Goal: Transaction & Acquisition: Subscribe to service/newsletter

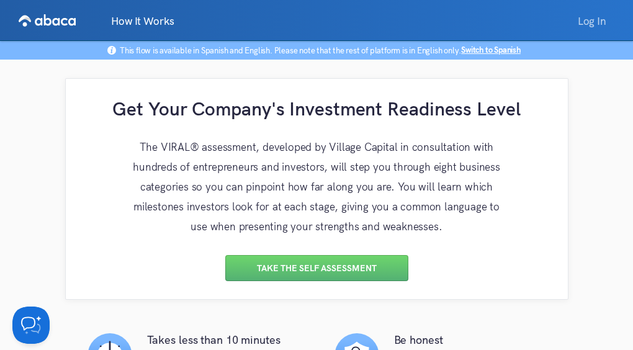
click at [584, 21] on link "Log In" at bounding box center [592, 20] width 45 height 25
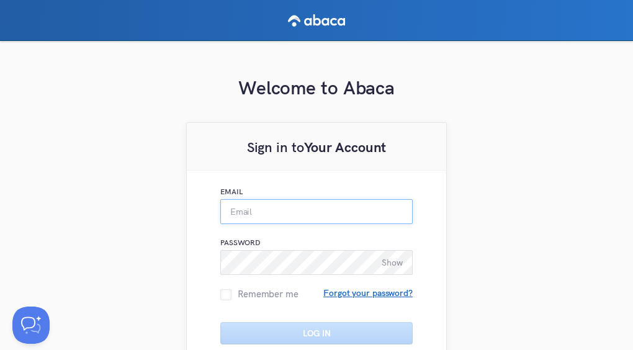
type input "[PERSON_NAME][EMAIL_ADDRESS][PERSON_NAME][DOMAIN_NAME]"
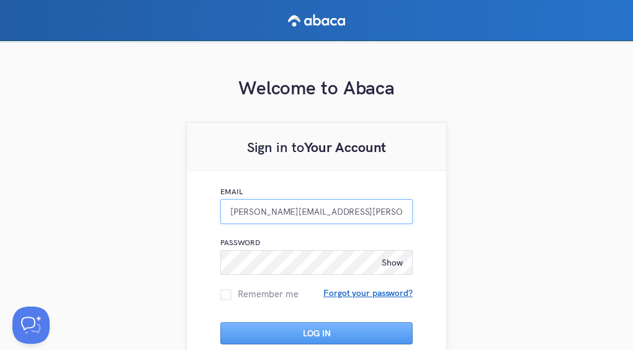
click at [269, 213] on input "[PERSON_NAME][EMAIL_ADDRESS][PERSON_NAME][DOMAIN_NAME]" at bounding box center [316, 211] width 193 height 25
click at [389, 263] on span "Show" at bounding box center [392, 262] width 21 height 11
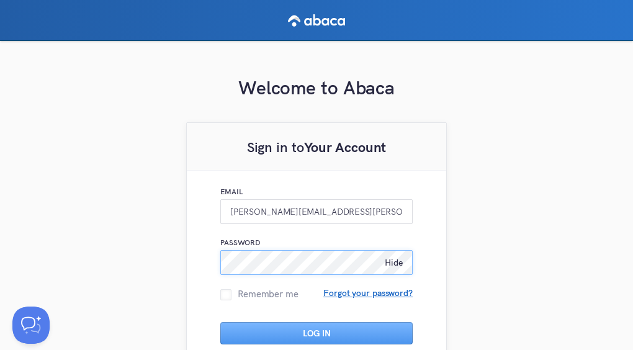
click at [192, 263] on div "Email [PERSON_NAME][EMAIL_ADDRESS][PERSON_NAME][DOMAIN_NAME] Password Hide Reme…" at bounding box center [317, 269] width 260 height 196
click at [504, 124] on div "Welcome to Abaca Sign in to Your Account Email [PERSON_NAME][EMAIL_ADDRESS][PER…" at bounding box center [316, 258] width 633 height 435
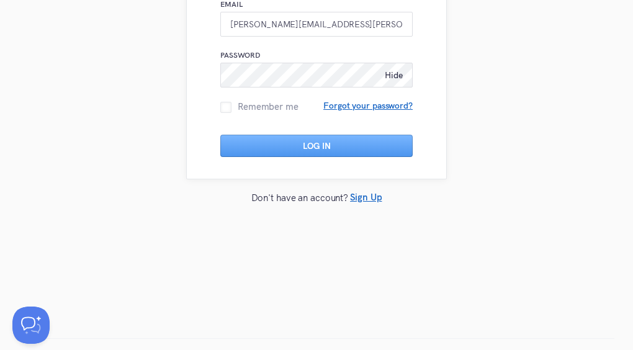
scroll to position [47, 0]
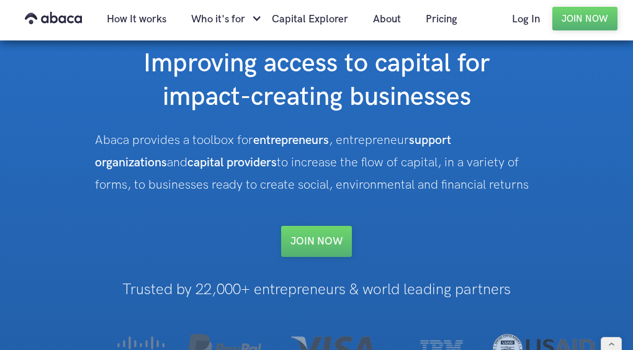
scroll to position [45, 0]
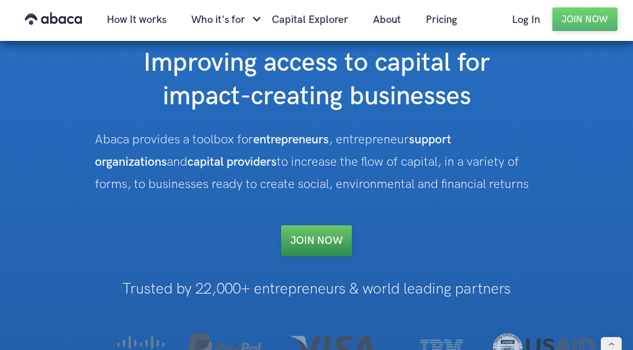
click at [317, 242] on link "Join NOW" at bounding box center [316, 240] width 71 height 31
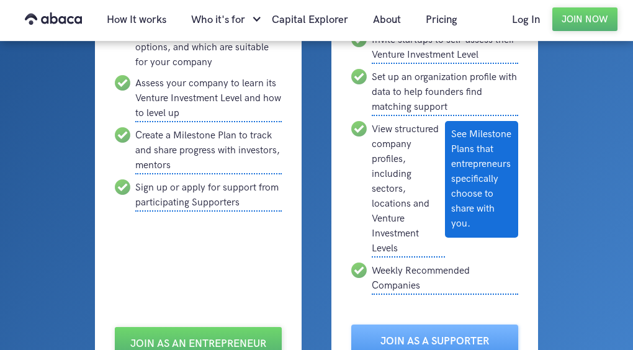
scroll to position [343, 0]
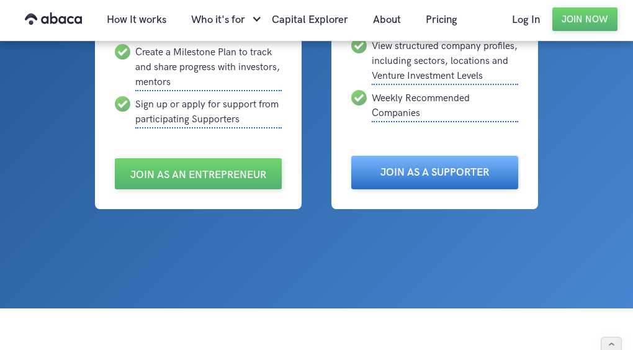
click at [438, 173] on link "Join as a Supporter" at bounding box center [435, 173] width 167 height 34
